Goal: Find specific page/section

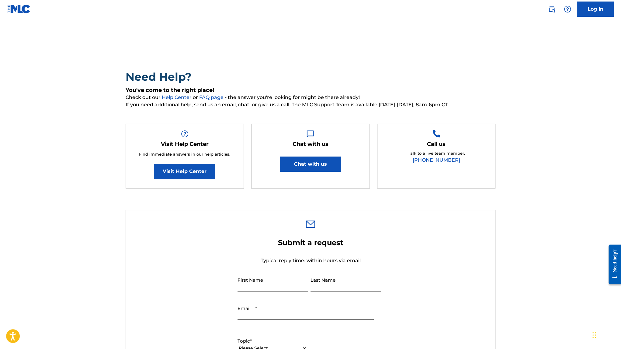
click at [16, 9] on img at bounding box center [18, 9] width 23 height 9
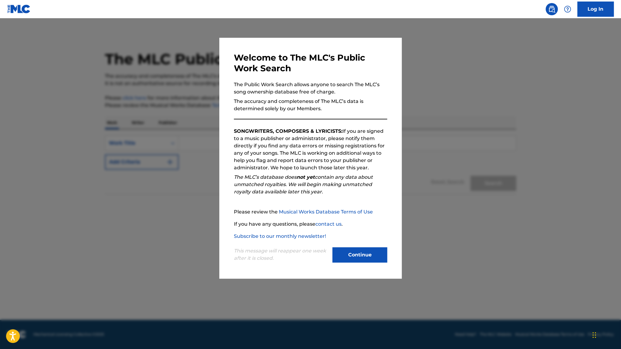
click at [363, 254] on button "Continue" at bounding box center [360, 254] width 55 height 15
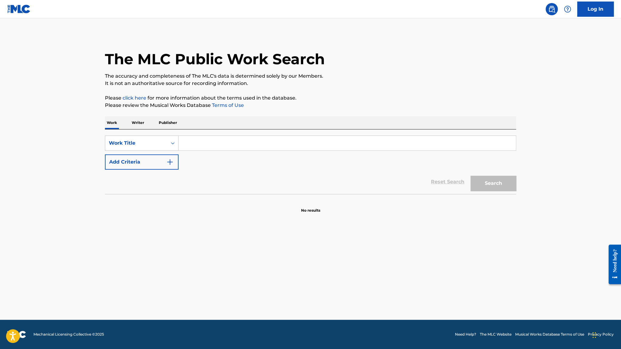
click at [217, 143] on input "Search Form" at bounding box center [347, 143] width 337 height 15
